Goal: Complete application form

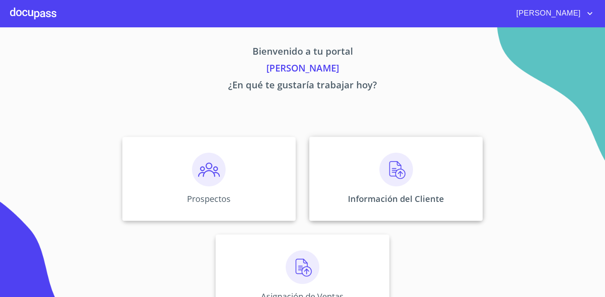
click at [407, 168] on img at bounding box center [397, 170] width 34 height 34
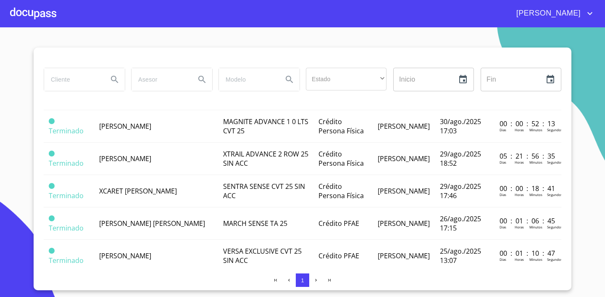
scroll to position [154, 0]
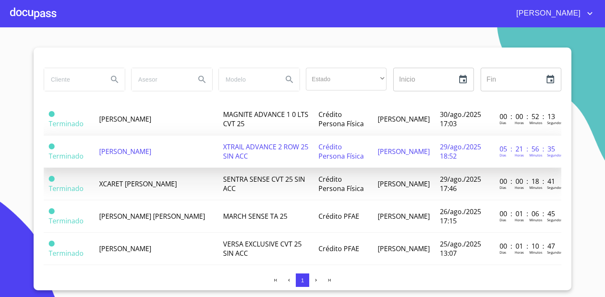
click at [123, 148] on span "[PERSON_NAME]" at bounding box center [125, 151] width 52 height 9
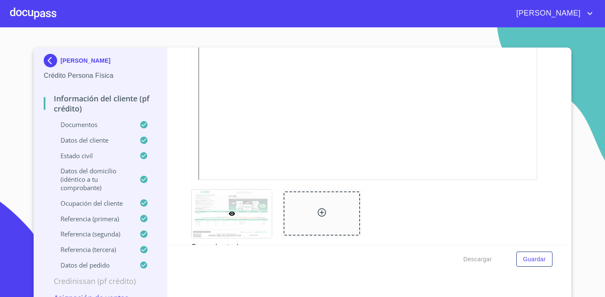
scroll to position [643, 0]
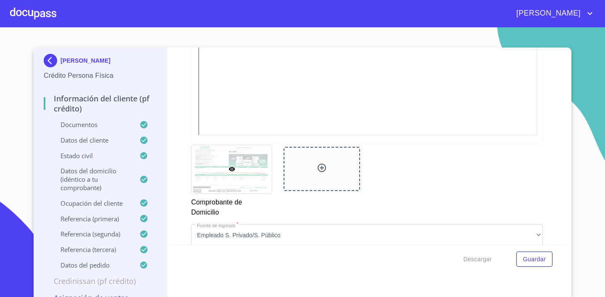
click at [74, 172] on p "Datos del domicilio (idéntico a tu comprobante)" at bounding box center [92, 178] width 96 height 25
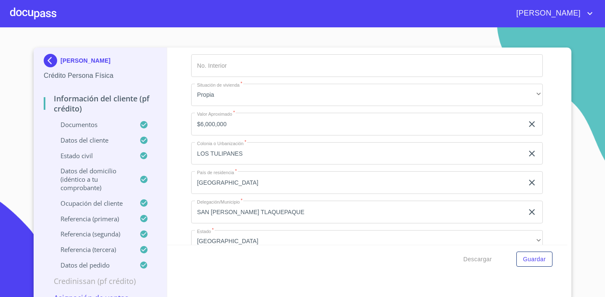
scroll to position [234, 0]
click at [264, 211] on input "SAN [PERSON_NAME] TLAQUEPAQUE" at bounding box center [357, 211] width 332 height 23
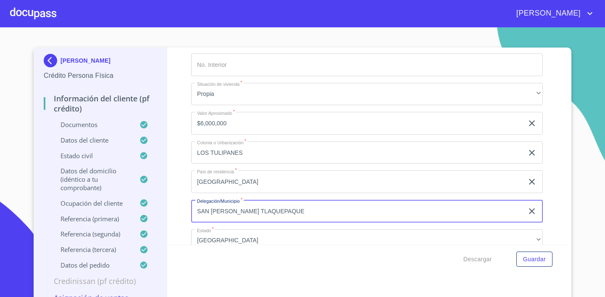
drag, startPoint x: 295, startPoint y: 216, endPoint x: 189, endPoint y: 208, distance: 106.2
click at [189, 208] on div "Información del cliente (PF crédito) Documentos Datos del cliente Estado Civil …" at bounding box center [367, 145] width 401 height 197
type input "t"
type input "TLAJOMULCO DE ZUÑIGA"
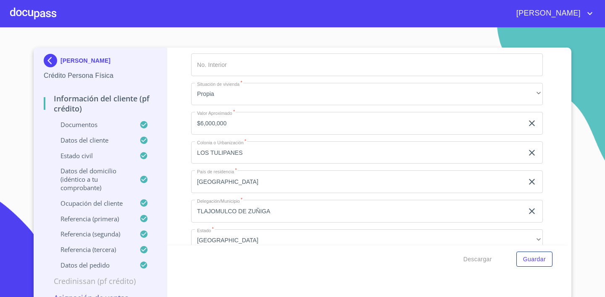
click at [552, 203] on div "Información del cliente (PF crédito) Documentos Datos del cliente Estado Civil …" at bounding box center [367, 145] width 401 height 197
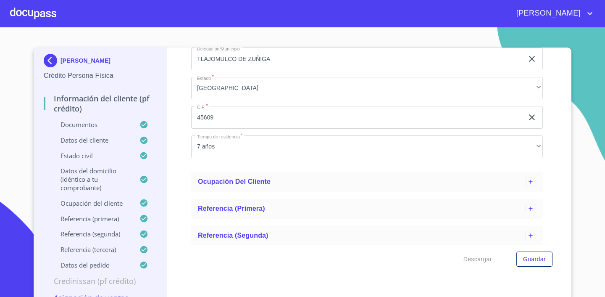
scroll to position [444, 0]
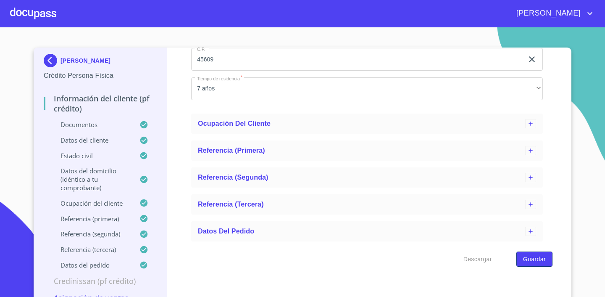
click at [547, 263] on button "Guardar" at bounding box center [535, 259] width 36 height 16
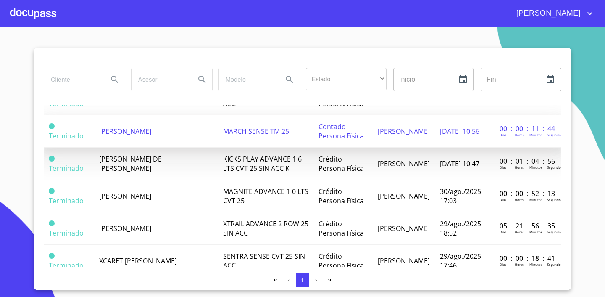
scroll to position [109, 0]
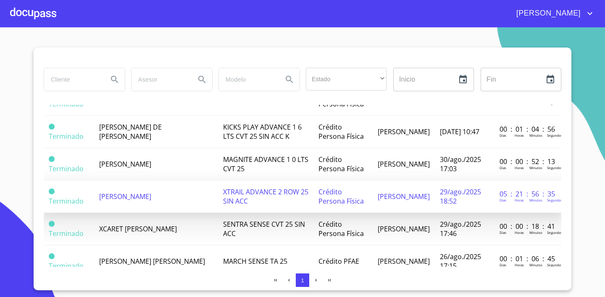
click at [147, 186] on td "[PERSON_NAME]" at bounding box center [156, 196] width 124 height 32
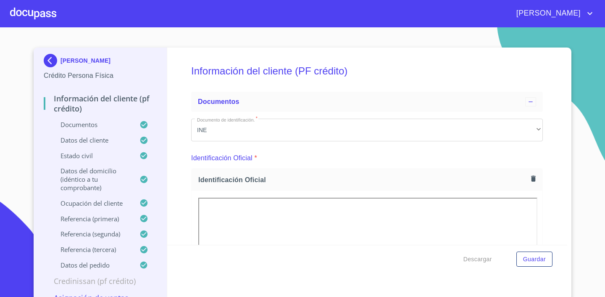
click at [67, 126] on p "Documentos" at bounding box center [92, 124] width 96 height 8
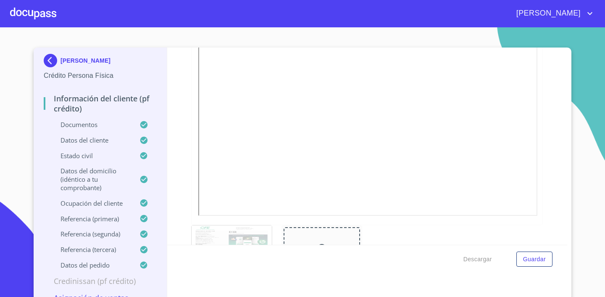
scroll to position [559, 0]
click at [533, 261] on span "Guardar" at bounding box center [534, 259] width 23 height 11
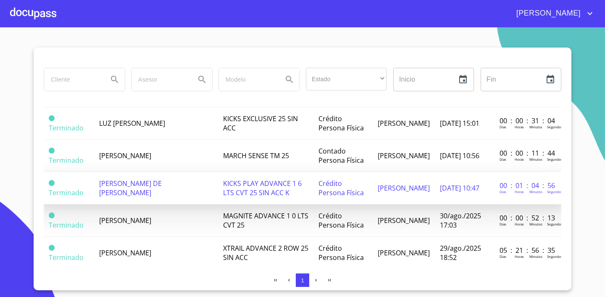
scroll to position [53, 0]
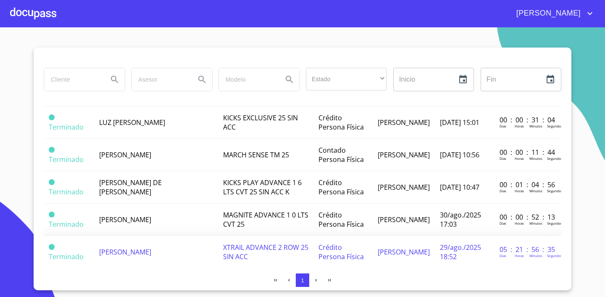
click at [157, 241] on td "[PERSON_NAME]" at bounding box center [156, 252] width 124 height 32
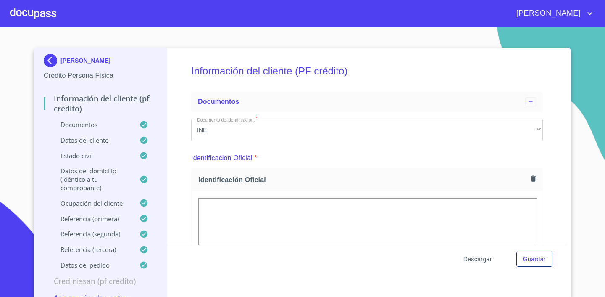
click at [477, 262] on span "Descargar" at bounding box center [478, 259] width 29 height 11
click at [477, 252] on button "Descargar" at bounding box center [477, 259] width 35 height 16
